Goal: Transaction & Acquisition: Purchase product/service

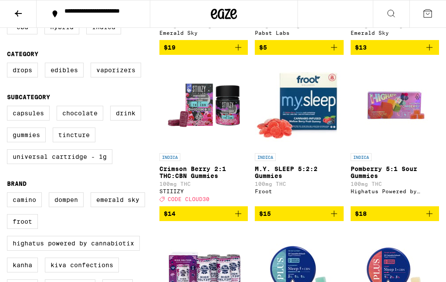
scroll to position [221, 0]
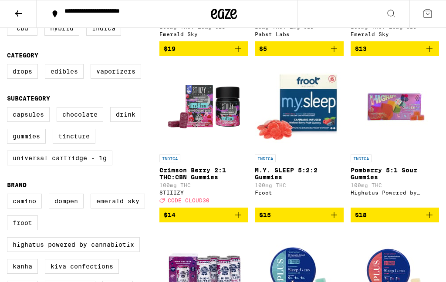
click at [305, 124] on img "Open page for M.Y. SLEEP 5:2:2 Gummies from Froot" at bounding box center [299, 106] width 88 height 87
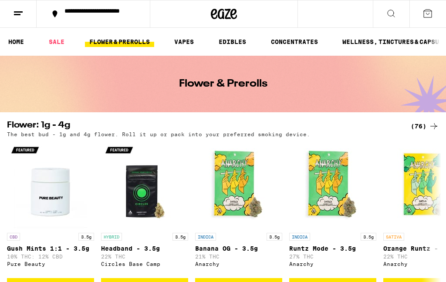
click at [419, 131] on div "(76)" at bounding box center [425, 126] width 28 height 10
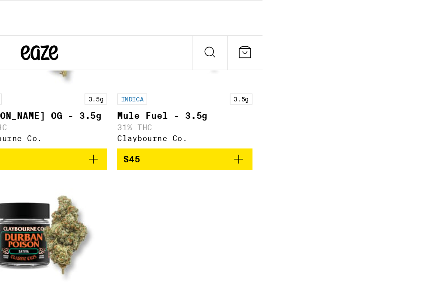
scroll to position [2043, 0]
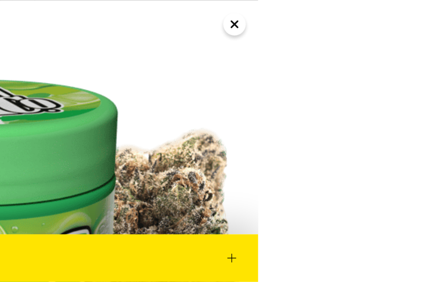
scroll to position [1901, 0]
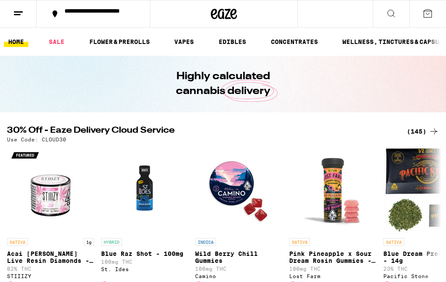
click at [420, 131] on div "(145)" at bounding box center [423, 131] width 32 height 10
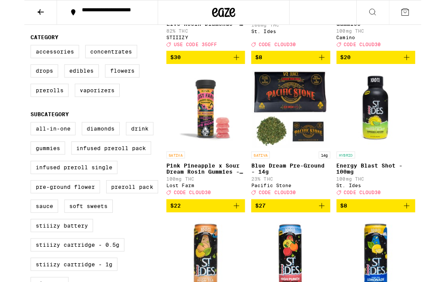
scroll to position [215, 0]
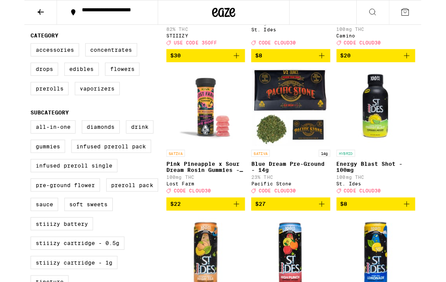
click at [390, 70] on button "$20" at bounding box center [395, 62] width 88 height 15
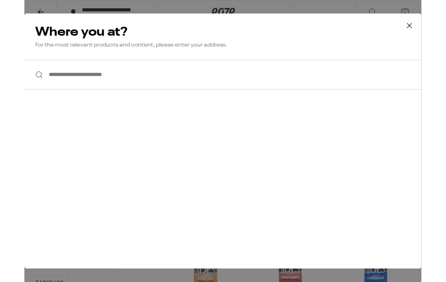
click at [390, 77] on div "**********" at bounding box center [223, 158] width 446 height 317
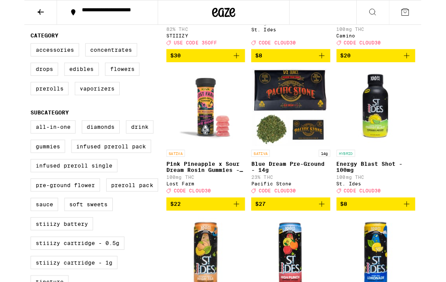
click at [361, 195] on p "Energy Blast Shot - 100mg" at bounding box center [395, 188] width 88 height 14
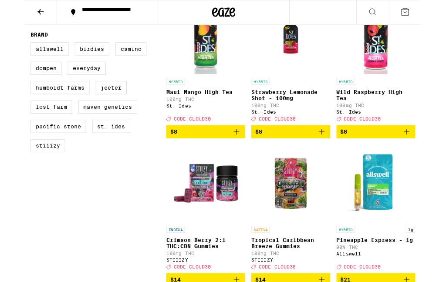
scroll to position [630, 0]
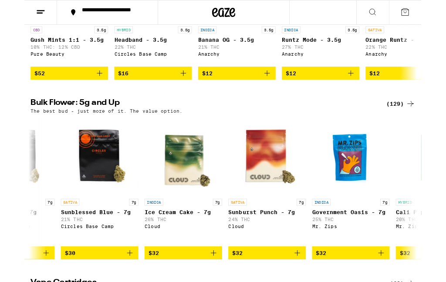
scroll to position [0, 1283]
